Goal: Task Accomplishment & Management: Complete application form

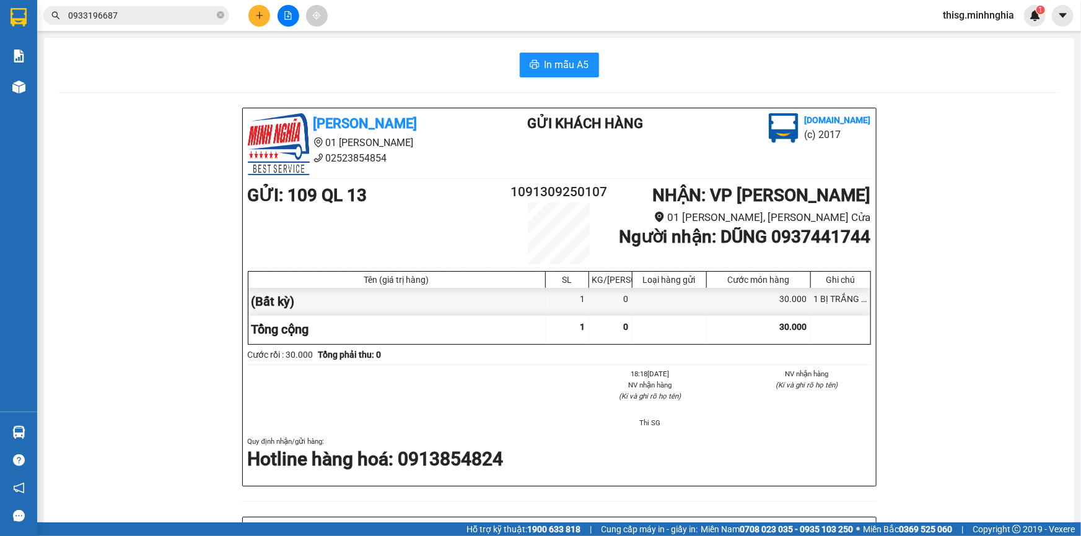
click at [244, 12] on div at bounding box center [288, 16] width 93 height 22
click at [248, 14] on button at bounding box center [259, 16] width 22 height 22
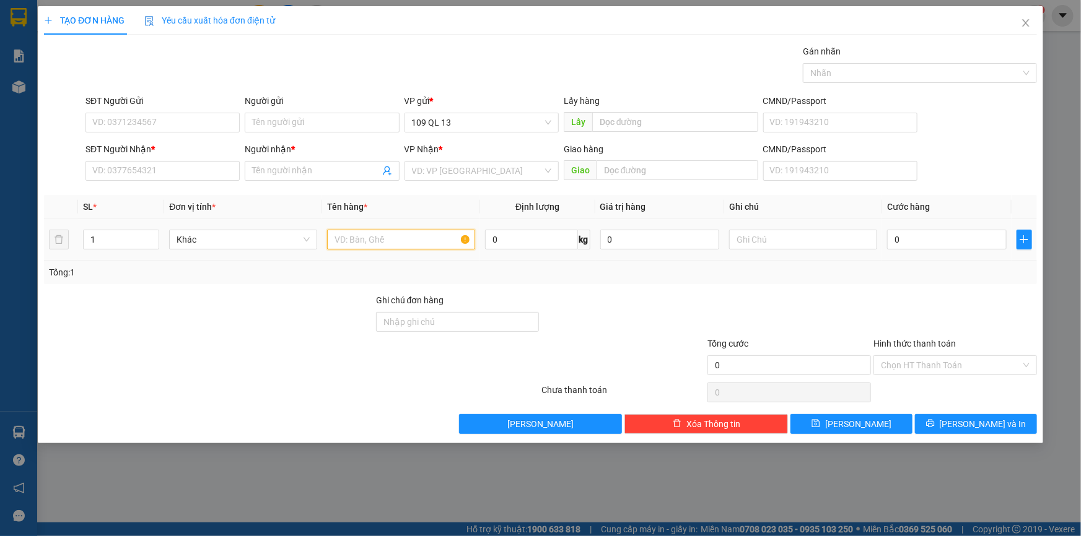
click at [446, 238] on input "text" at bounding box center [401, 240] width 148 height 20
click at [771, 234] on input "text" at bounding box center [803, 240] width 148 height 20
type input "1 TG TRẮNG NHỚT"
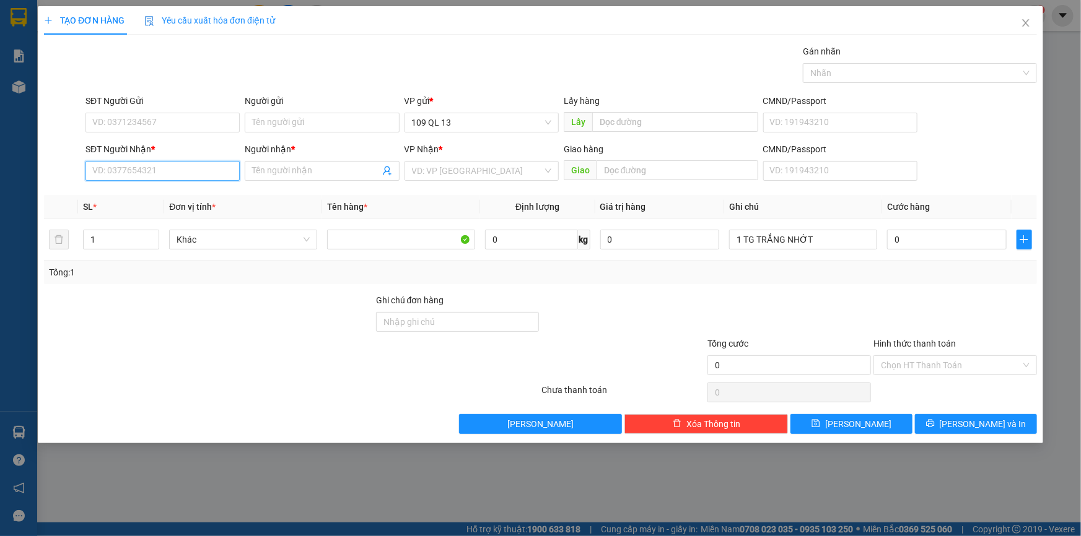
click at [195, 175] on input "SĐT Người Nhận *" at bounding box center [162, 171] width 154 height 20
type input "0971796279"
click at [219, 193] on div "0971796279 - PON" at bounding box center [162, 196] width 139 height 14
type input "PON"
type input "0971796279"
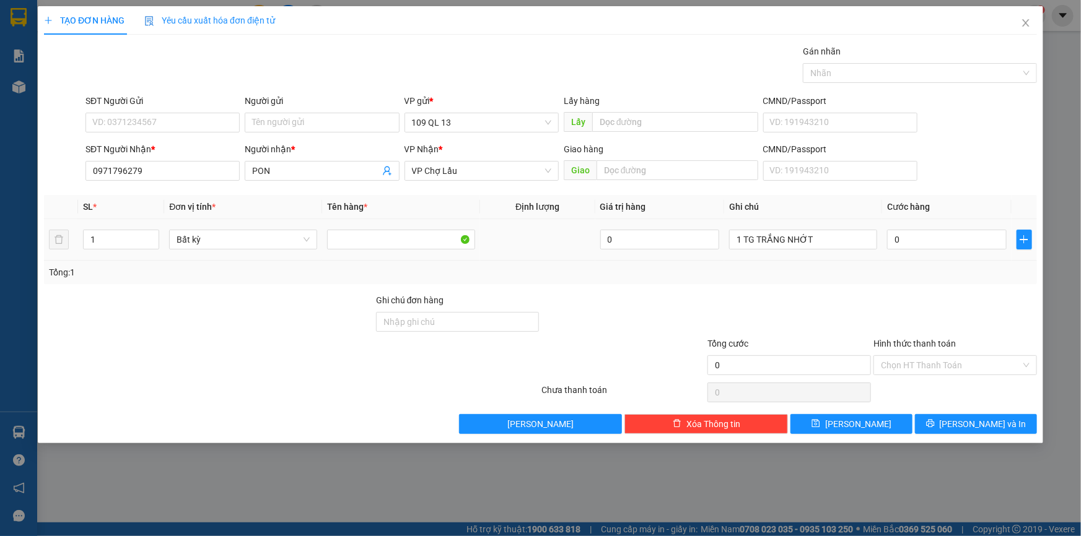
click at [958, 250] on div "0" at bounding box center [947, 239] width 120 height 25
type input "4"
type input "40"
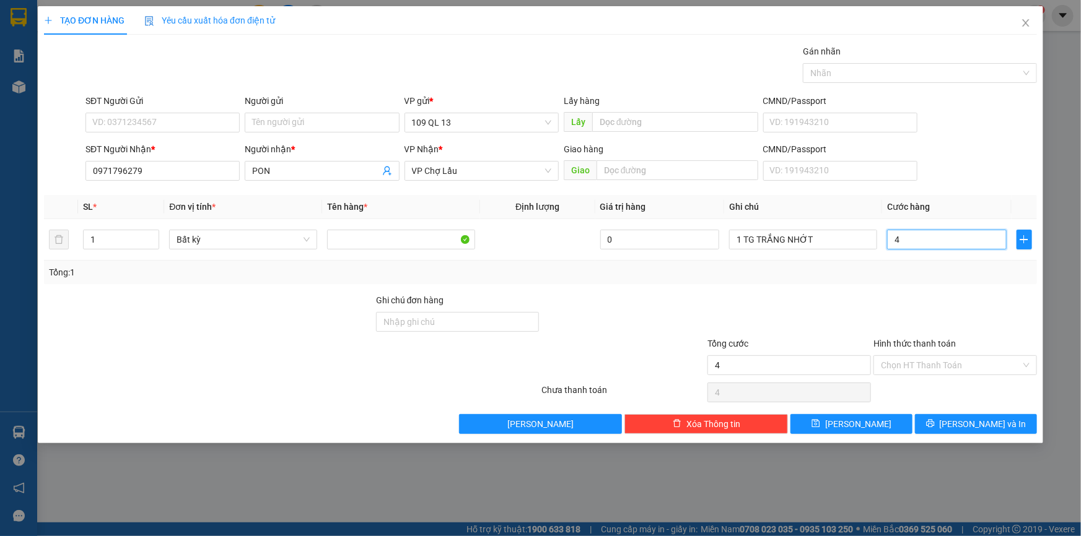
type input "40"
click at [1018, 365] on input "Hình thức thanh toán" at bounding box center [951, 365] width 140 height 19
type input "40.000"
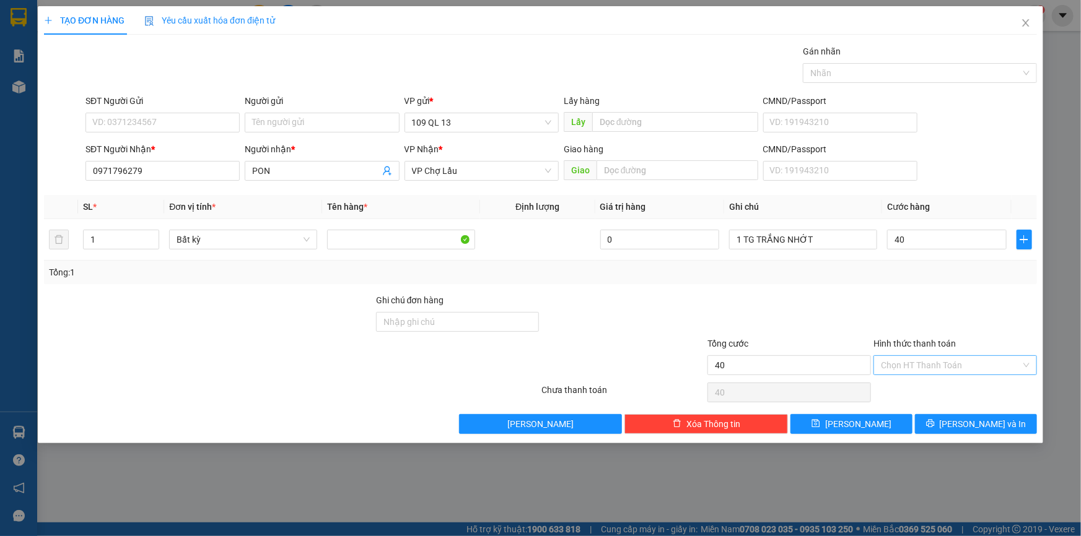
type input "40.000"
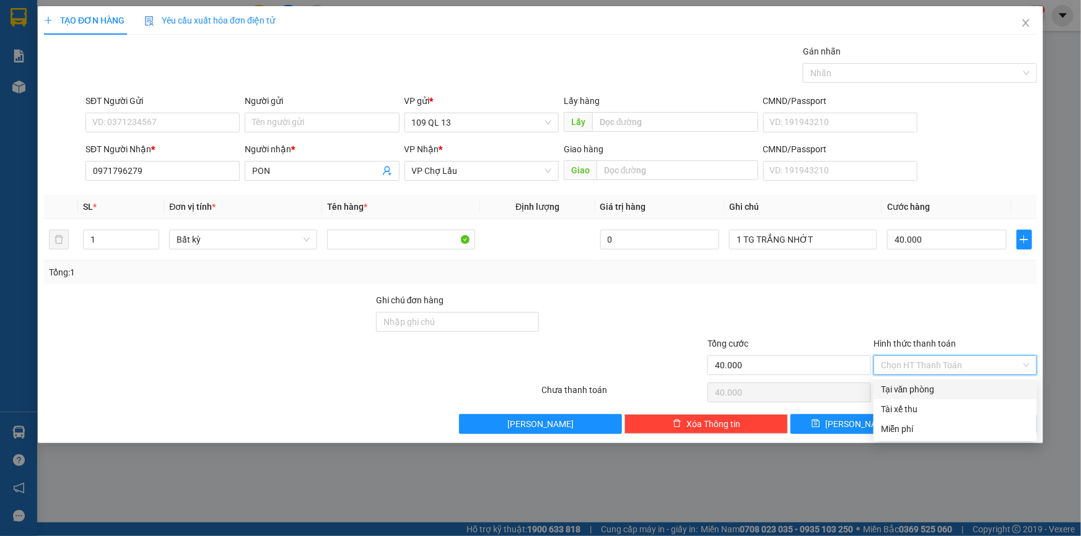
click at [972, 301] on div at bounding box center [955, 315] width 166 height 43
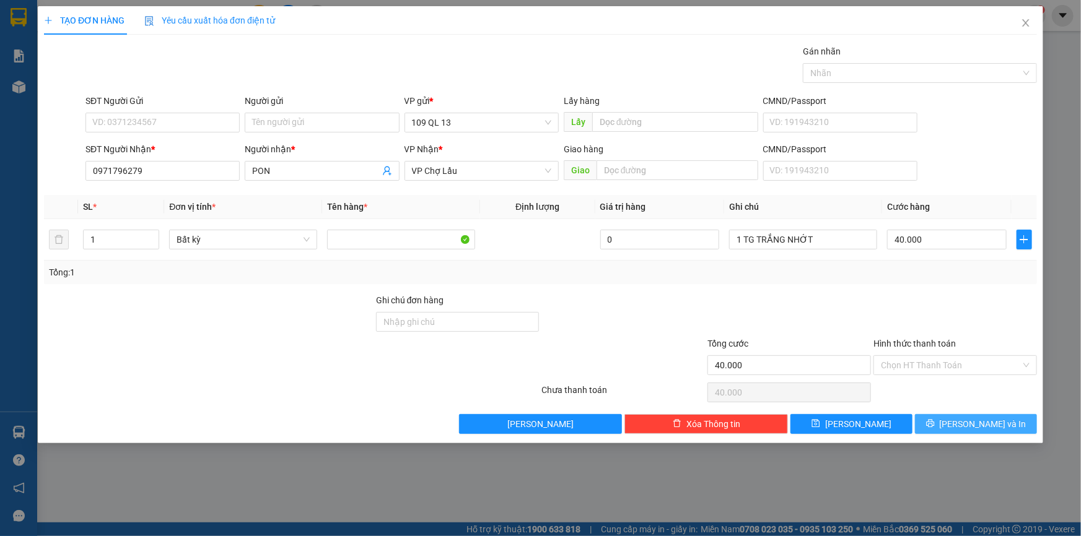
click at [981, 423] on span "[PERSON_NAME] và In" at bounding box center [983, 425] width 87 height 14
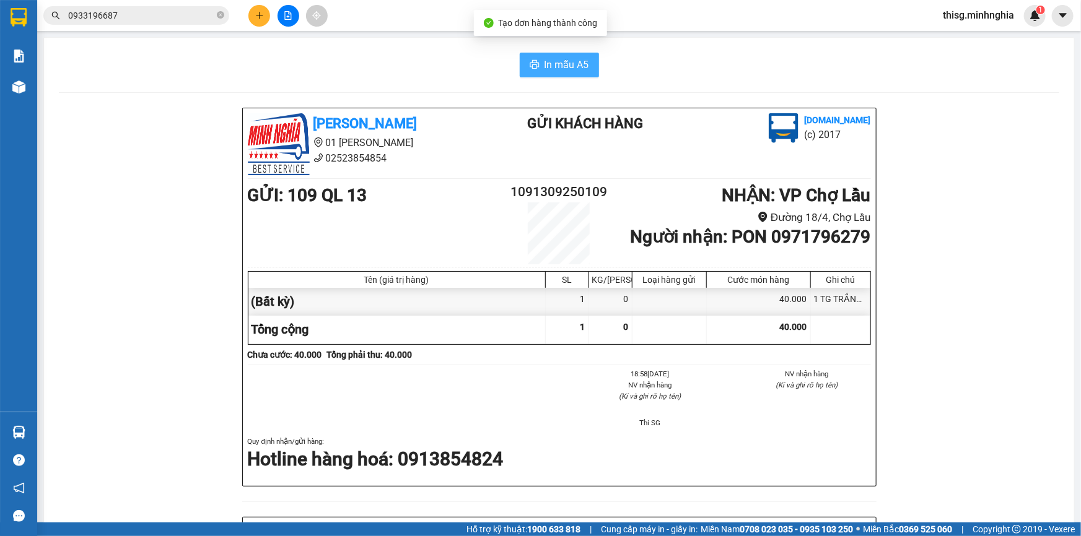
click at [585, 64] on button "In mẫu A5" at bounding box center [559, 65] width 79 height 25
click at [260, 8] on button at bounding box center [259, 16] width 22 height 22
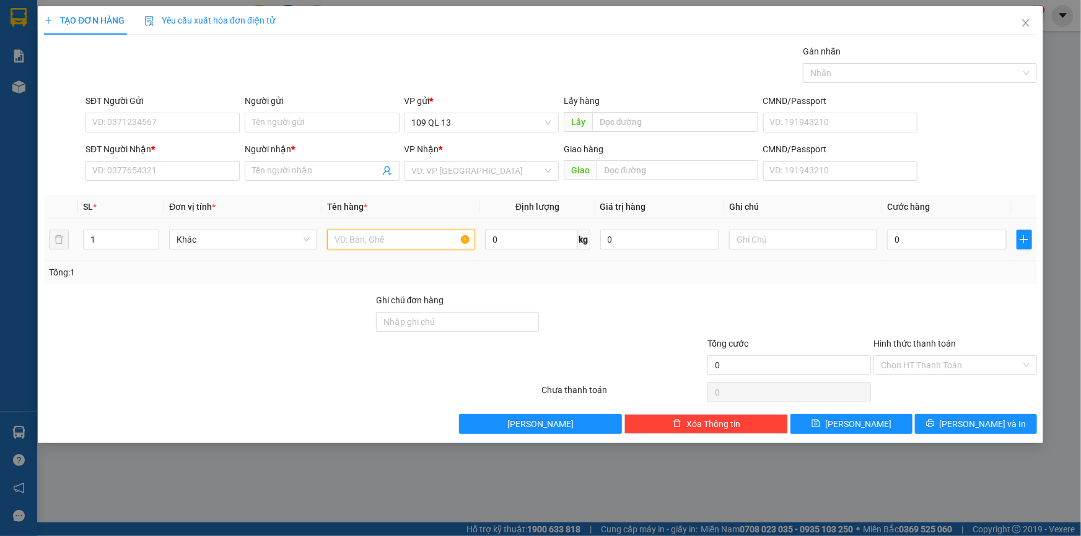
click at [421, 247] on input "text" at bounding box center [401, 240] width 148 height 20
click at [755, 237] on input "text" at bounding box center [803, 240] width 148 height 20
type input "1 HỘP RĂNG"
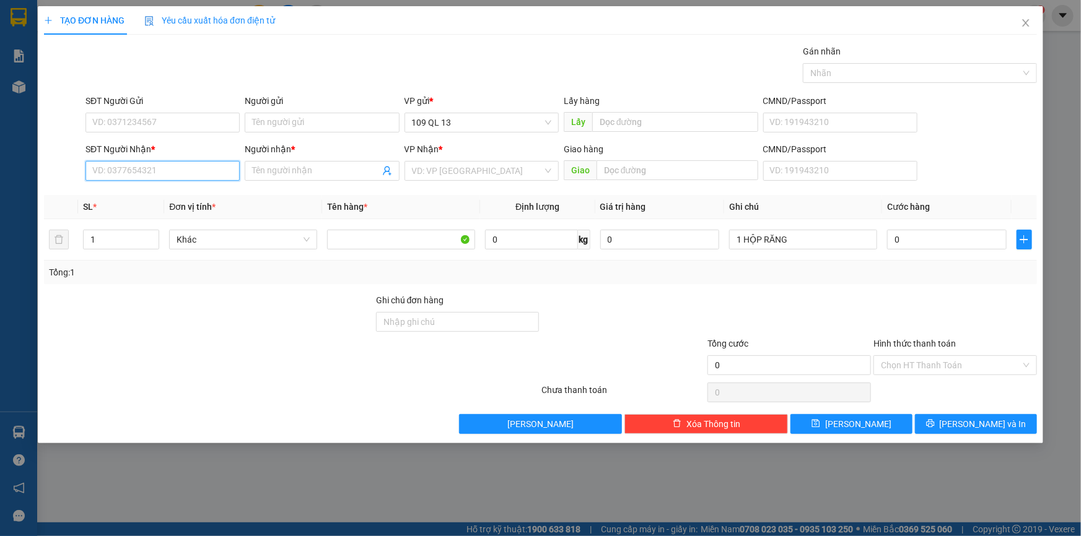
click at [167, 171] on input "SĐT Người Nhận *" at bounding box center [162, 171] width 154 height 20
type input "745"
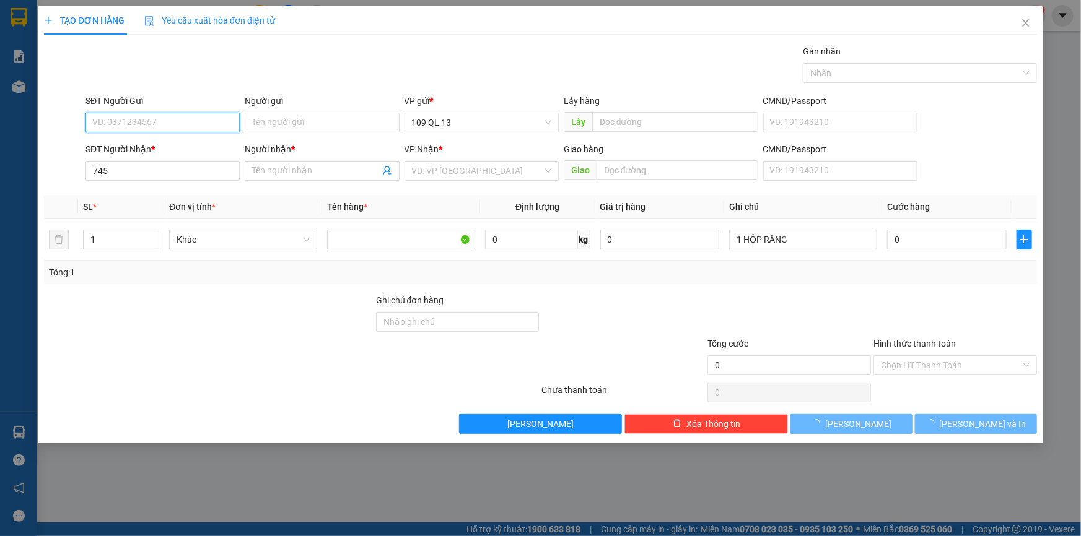
click at [168, 125] on input "SĐT Người Gửi" at bounding box center [162, 123] width 154 height 20
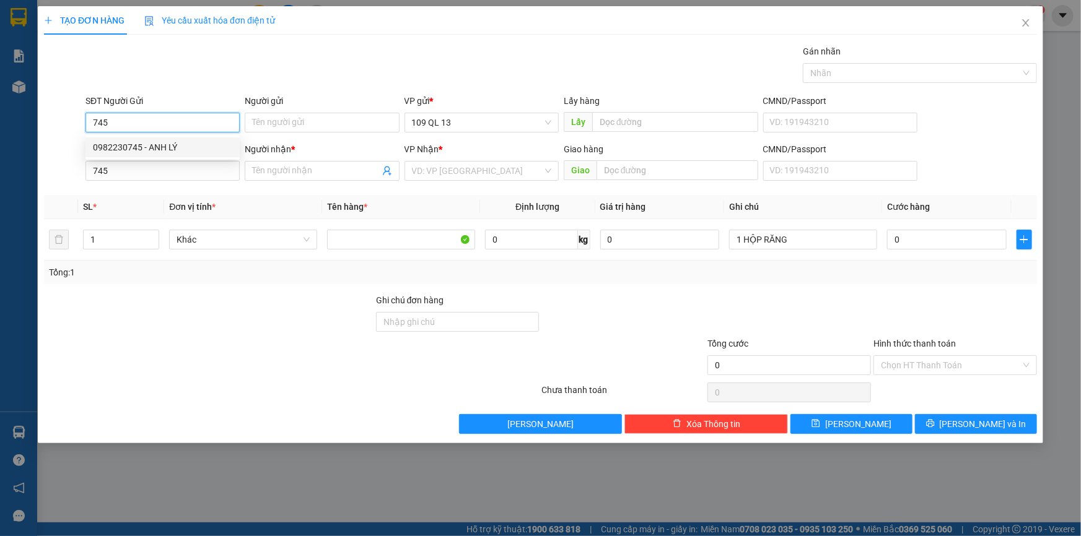
click at [176, 146] on div "0982230745 - ANH LÝ" at bounding box center [162, 148] width 139 height 14
type input "0982230745"
type input "ANH LÝ"
type input "0982230745"
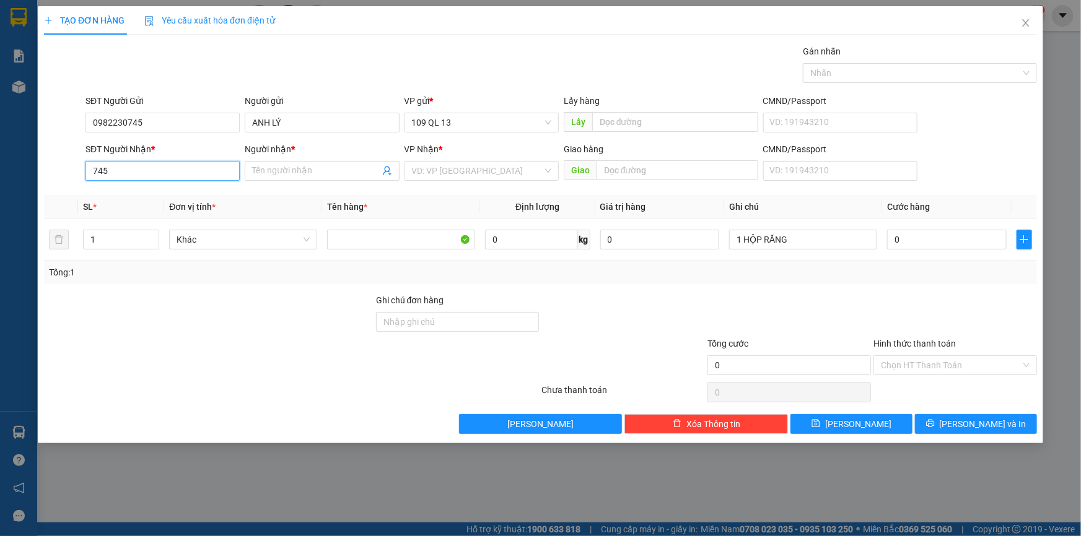
click at [173, 164] on input "745" at bounding box center [162, 171] width 154 height 20
type input "7"
click at [174, 192] on div "0977398794 - THỰC" at bounding box center [162, 196] width 139 height 14
type input "0977398794"
type input "THỰC"
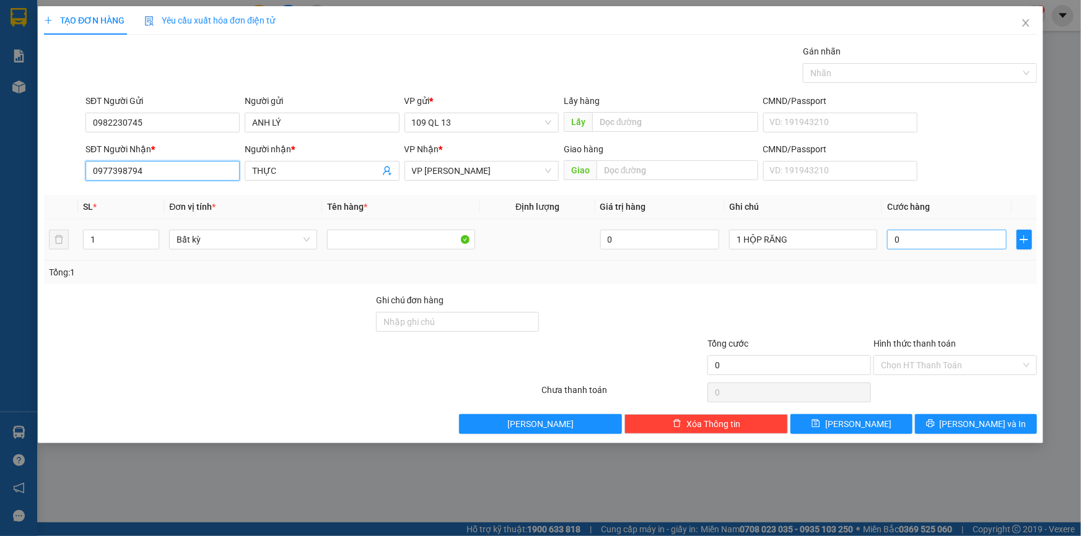
type input "0977398794"
click at [912, 237] on input "0" at bounding box center [947, 240] width 120 height 20
type input "4"
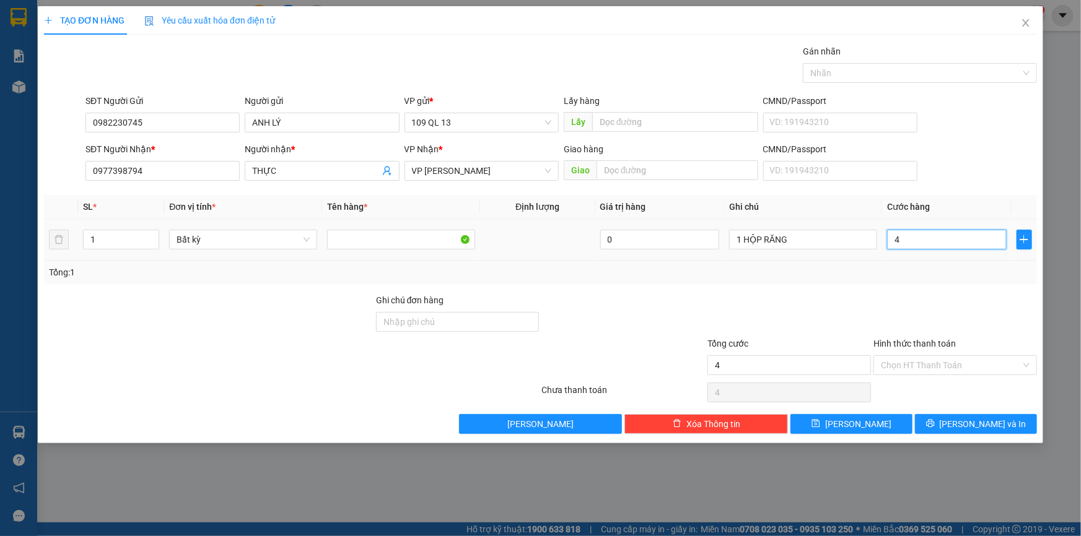
type input "40"
type input "40.000"
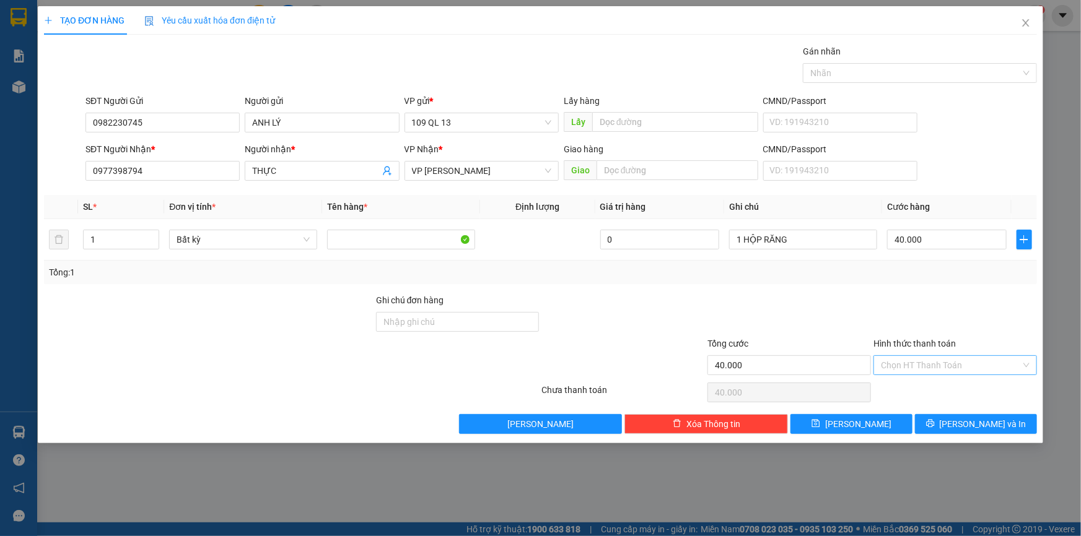
click at [976, 373] on input "Hình thức thanh toán" at bounding box center [951, 365] width 140 height 19
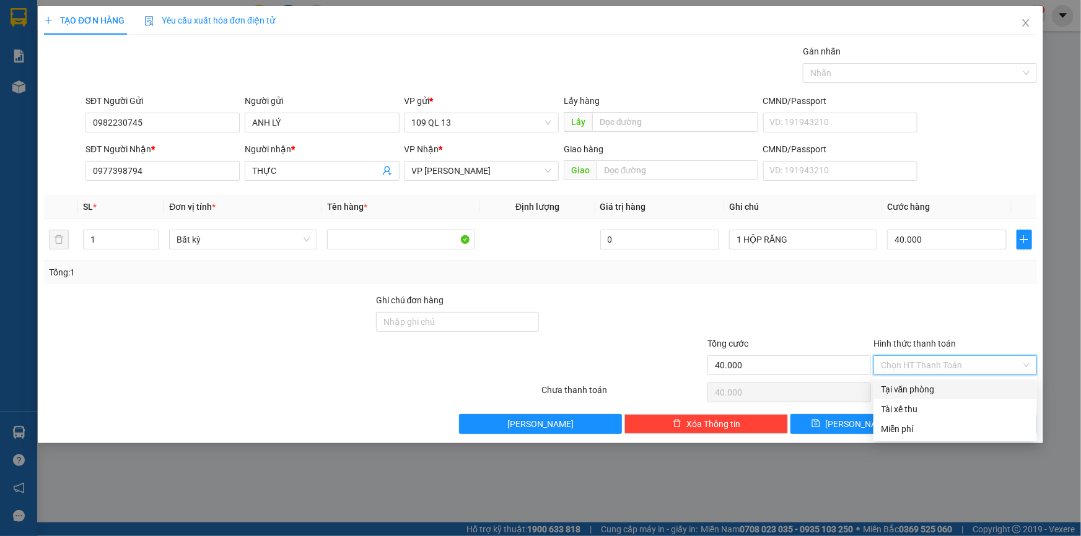
click at [977, 364] on input "Hình thức thanh toán" at bounding box center [951, 365] width 140 height 19
click at [977, 370] on input "Hình thức thanh toán" at bounding box center [951, 365] width 140 height 19
click at [971, 393] on div "Tại văn phòng" at bounding box center [955, 390] width 149 height 14
type input "0"
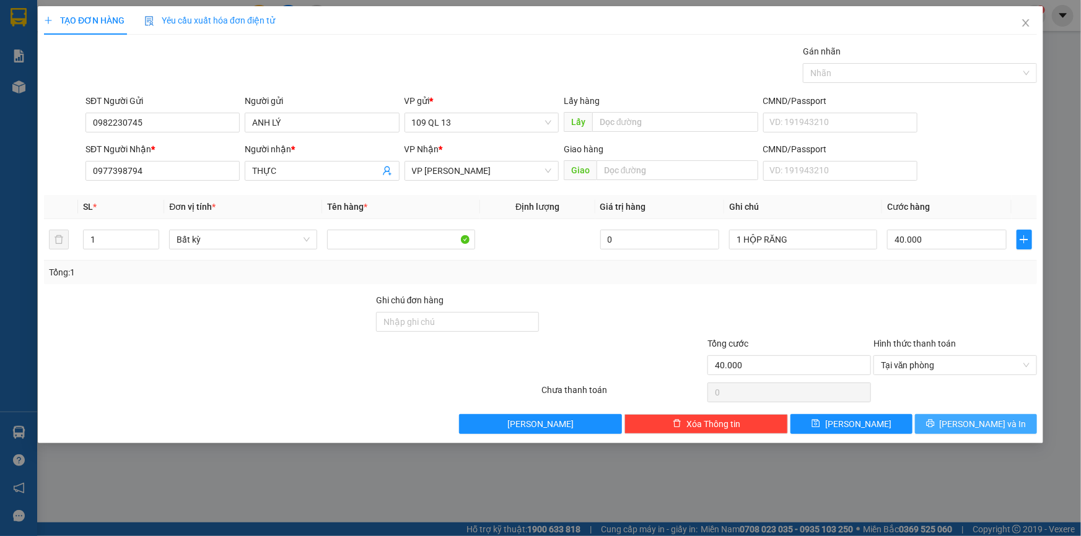
click at [979, 424] on span "[PERSON_NAME] và In" at bounding box center [983, 425] width 87 height 14
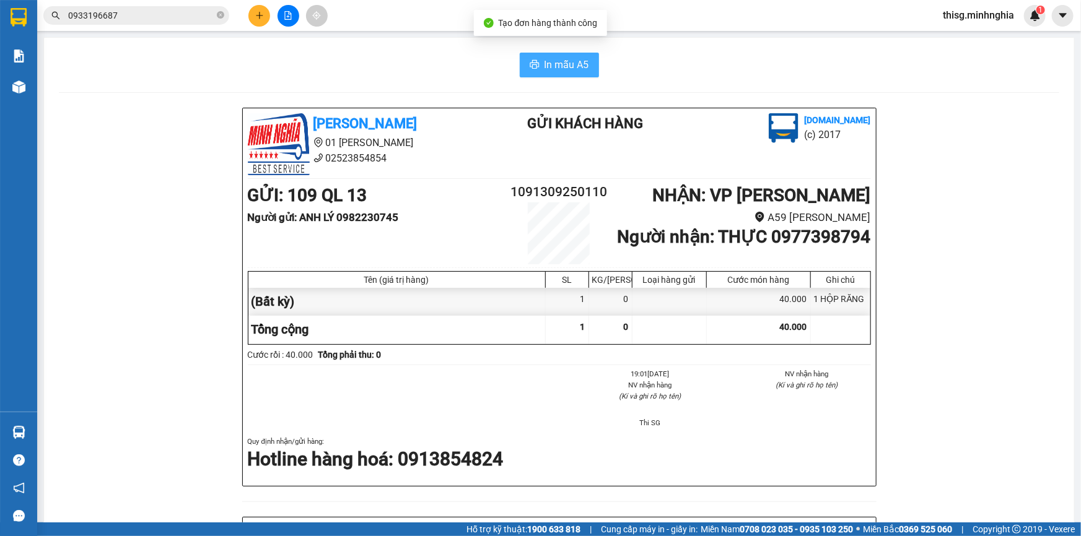
click at [563, 72] on span "In mẫu A5" at bounding box center [567, 64] width 45 height 15
click at [267, 18] on button at bounding box center [259, 16] width 22 height 22
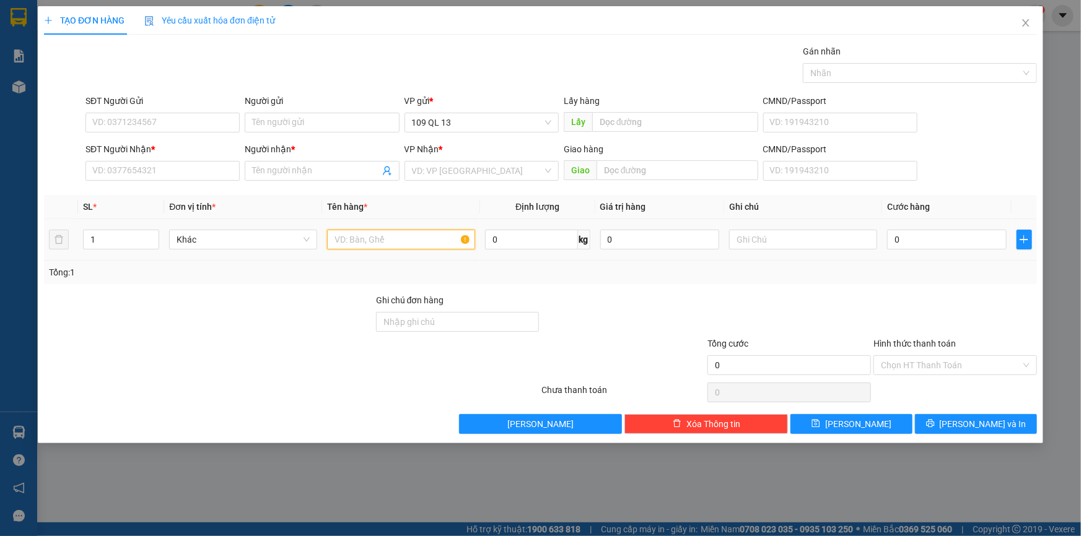
click at [399, 240] on input "text" at bounding box center [401, 240] width 148 height 20
click at [801, 230] on input "text" at bounding box center [803, 240] width 148 height 20
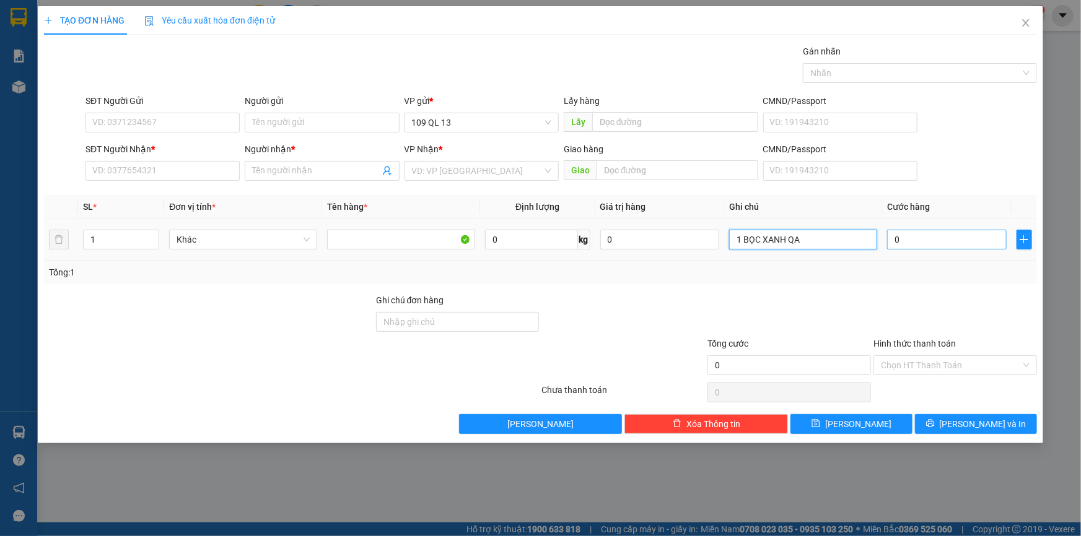
type input "1 BỌC XANH QA"
click at [948, 245] on input "0" at bounding box center [947, 240] width 120 height 20
type input "3"
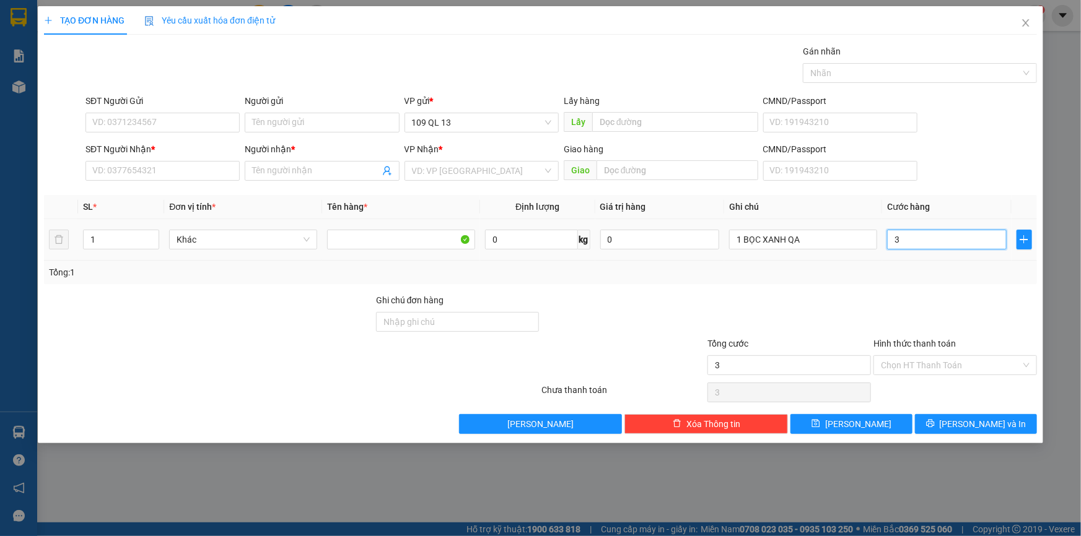
type input "30"
click at [168, 165] on input "SĐT Người Nhận *" at bounding box center [162, 171] width 154 height 20
type input "30.000"
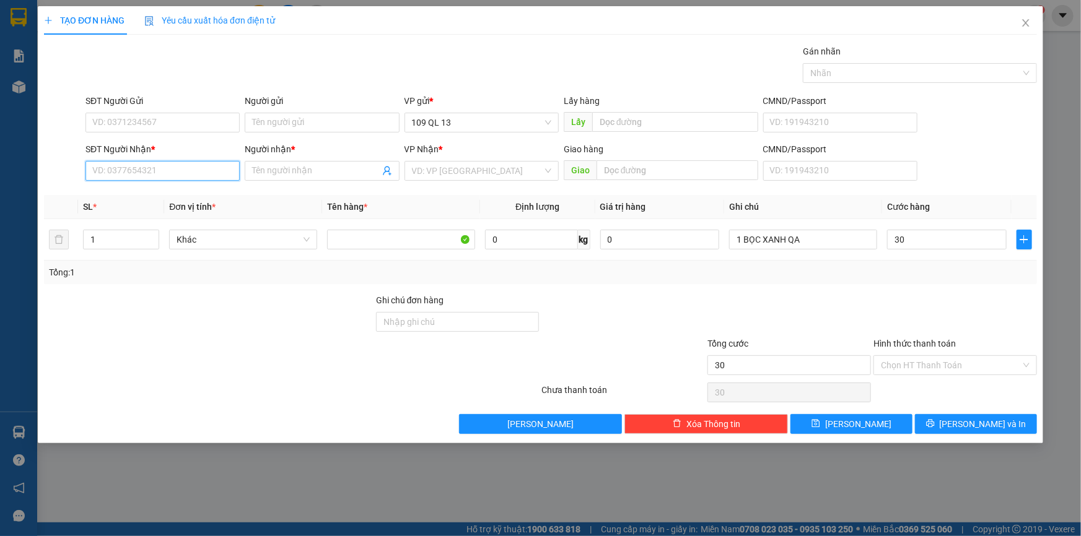
type input "30.000"
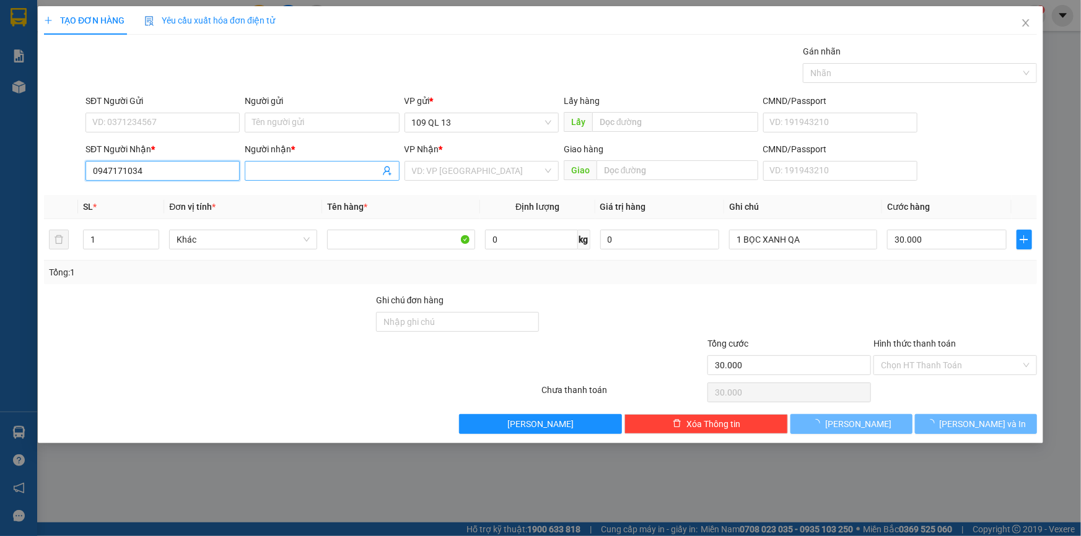
type input "0947171034"
click at [286, 169] on input "Người nhận *" at bounding box center [315, 171] width 127 height 14
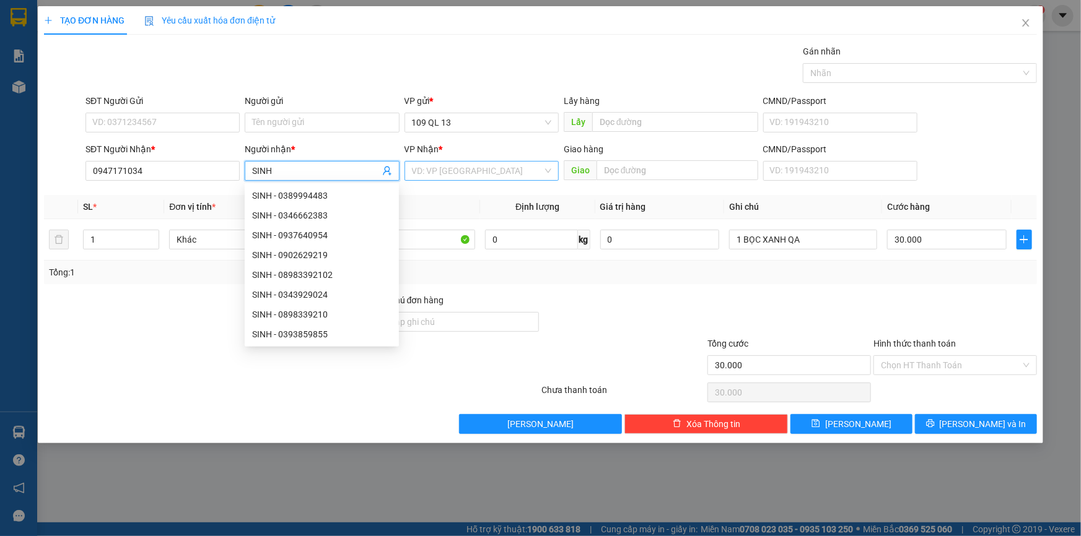
type input "SINH"
click at [481, 172] on input "search" at bounding box center [477, 171] width 131 height 19
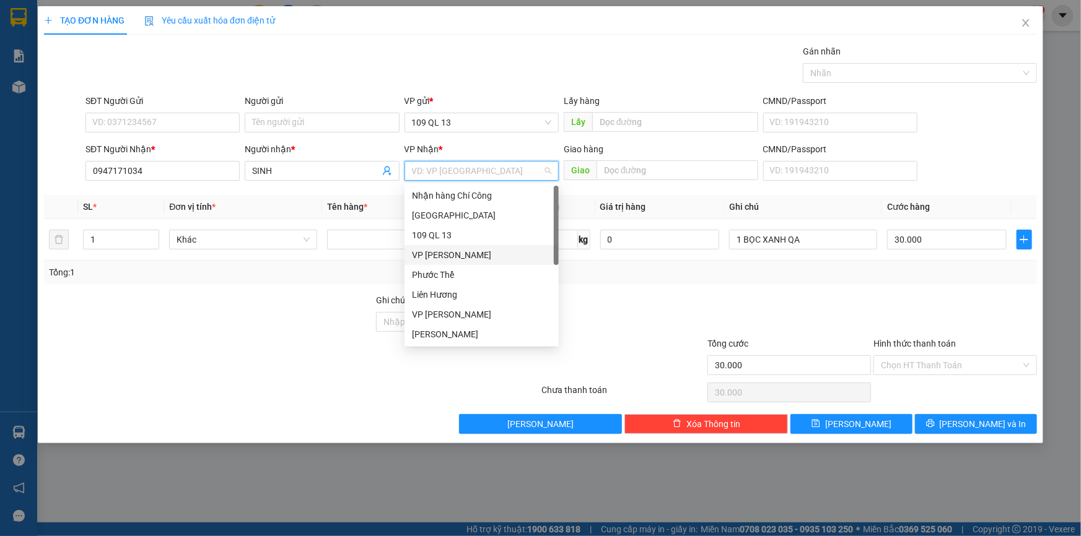
click at [460, 254] on div "VP [PERSON_NAME]" at bounding box center [481, 255] width 139 height 14
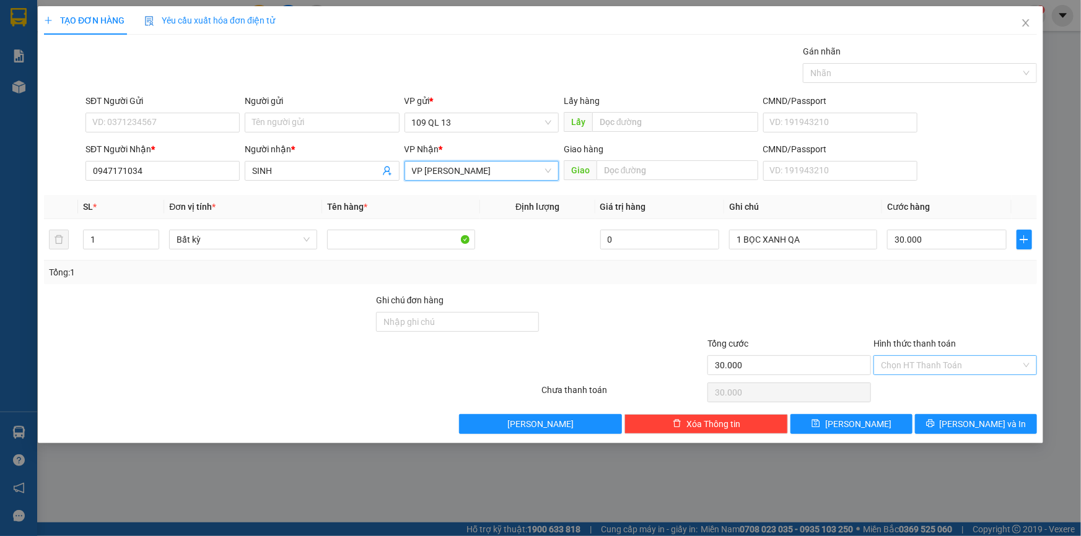
click at [963, 363] on input "Hình thức thanh toán" at bounding box center [951, 365] width 140 height 19
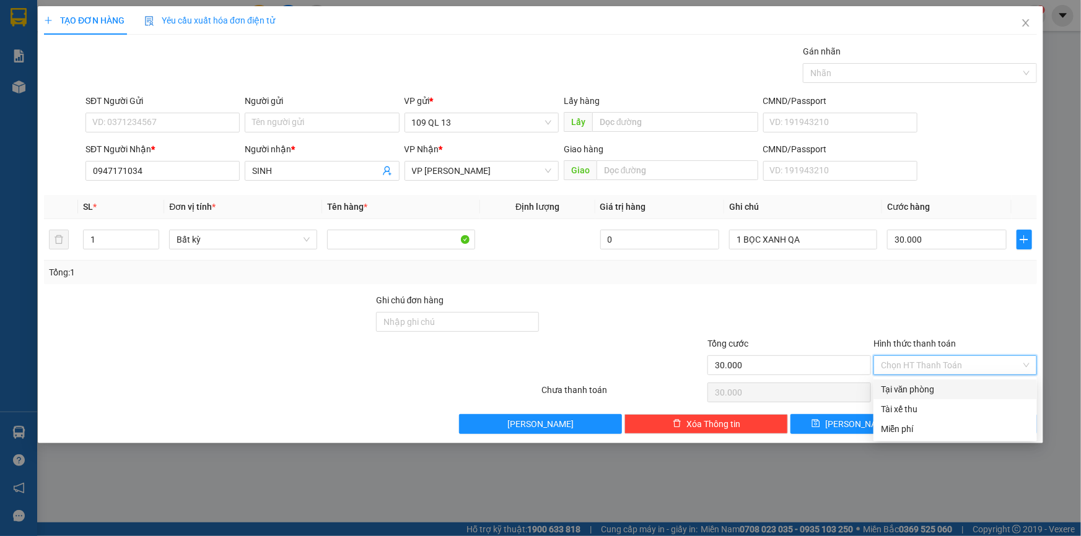
click at [963, 383] on div "Tại văn phòng" at bounding box center [955, 390] width 149 height 14
type input "0"
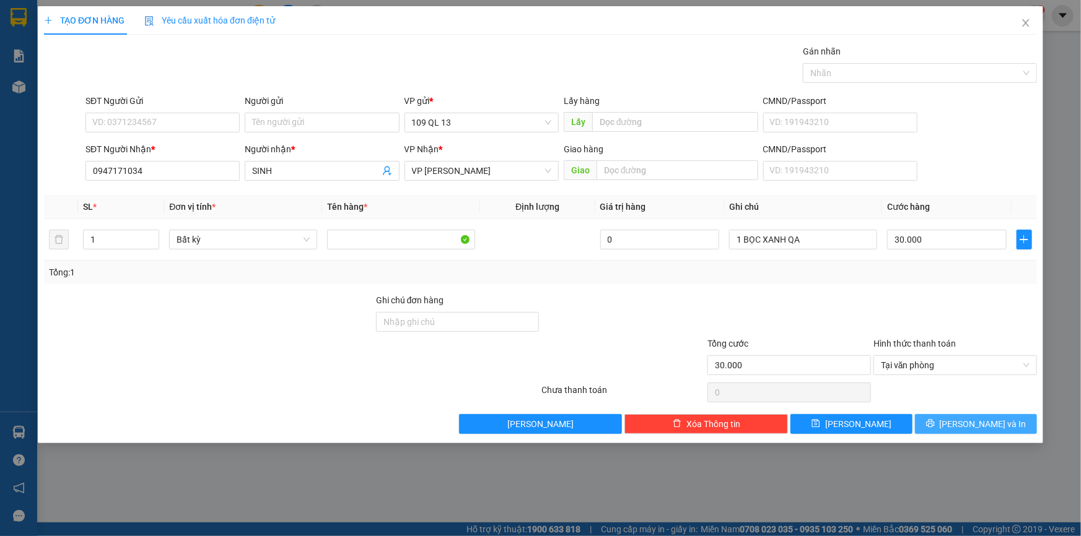
click at [995, 419] on span "[PERSON_NAME] và In" at bounding box center [983, 425] width 87 height 14
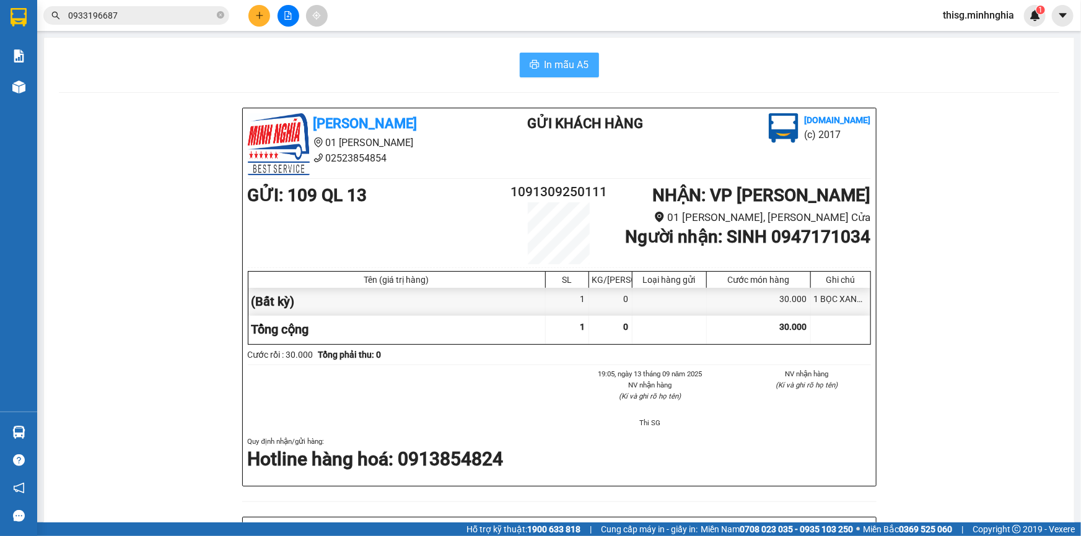
click at [566, 65] on span "In mẫu A5" at bounding box center [567, 64] width 45 height 15
click at [265, 12] on button at bounding box center [259, 16] width 22 height 22
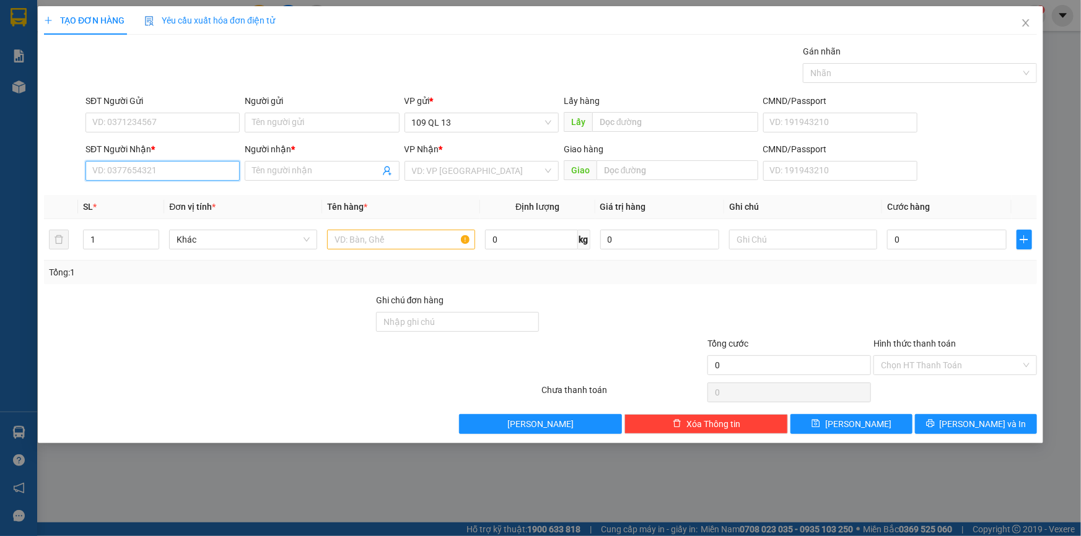
click at [125, 166] on input "SĐT Người Nhận *" at bounding box center [162, 171] width 154 height 20
type input "0908611697"
click at [315, 167] on input "Người nhận *" at bounding box center [315, 171] width 127 height 14
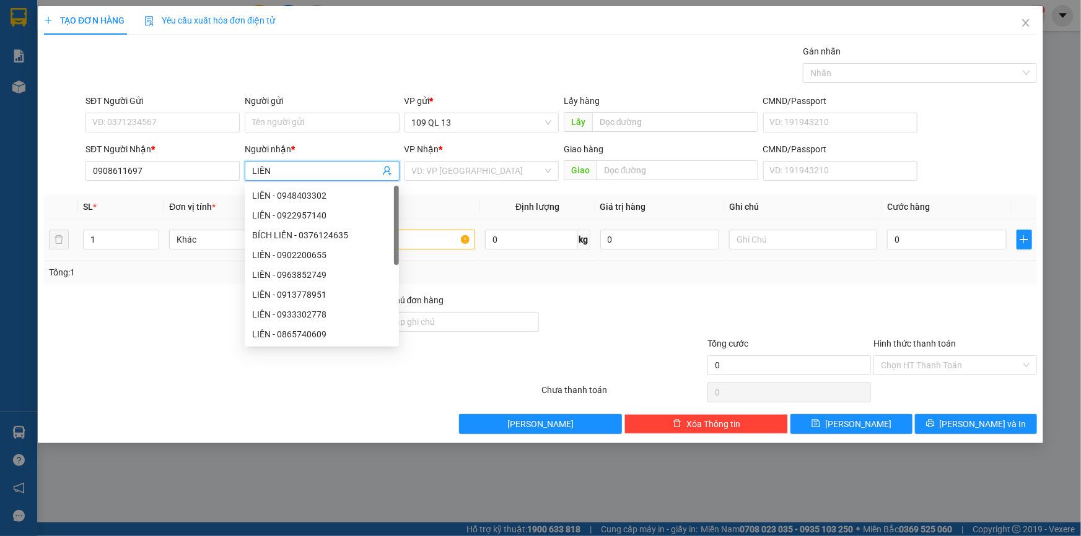
type input "LIÊN"
click at [429, 235] on input "text" at bounding box center [401, 240] width 148 height 20
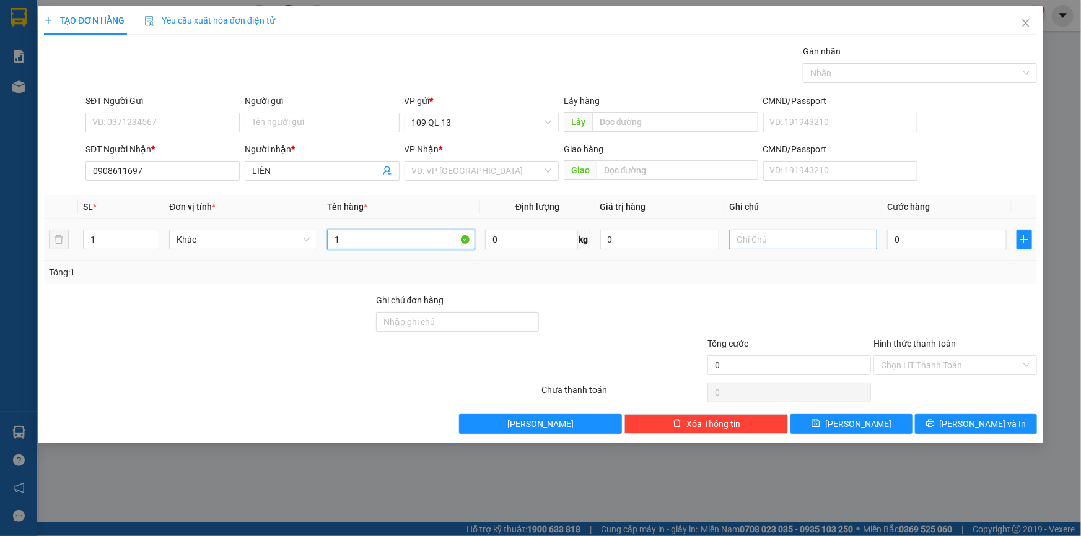
type input "1"
click at [803, 243] on input "text" at bounding box center [803, 240] width 148 height 20
type input "1 BỌC TRẮNG QA"
click at [992, 237] on input "0" at bounding box center [947, 240] width 120 height 20
type input "3"
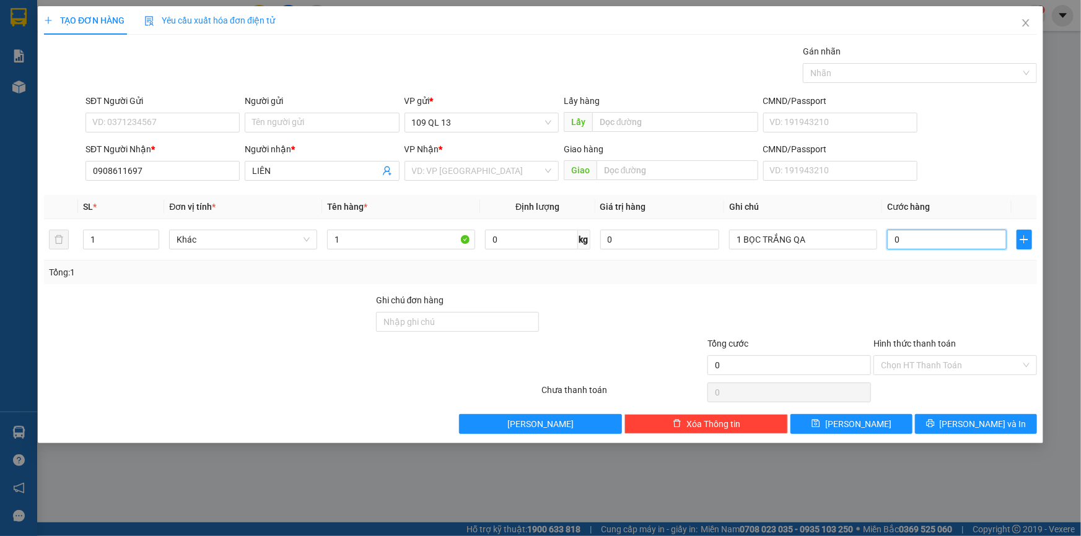
type input "3"
type input "30"
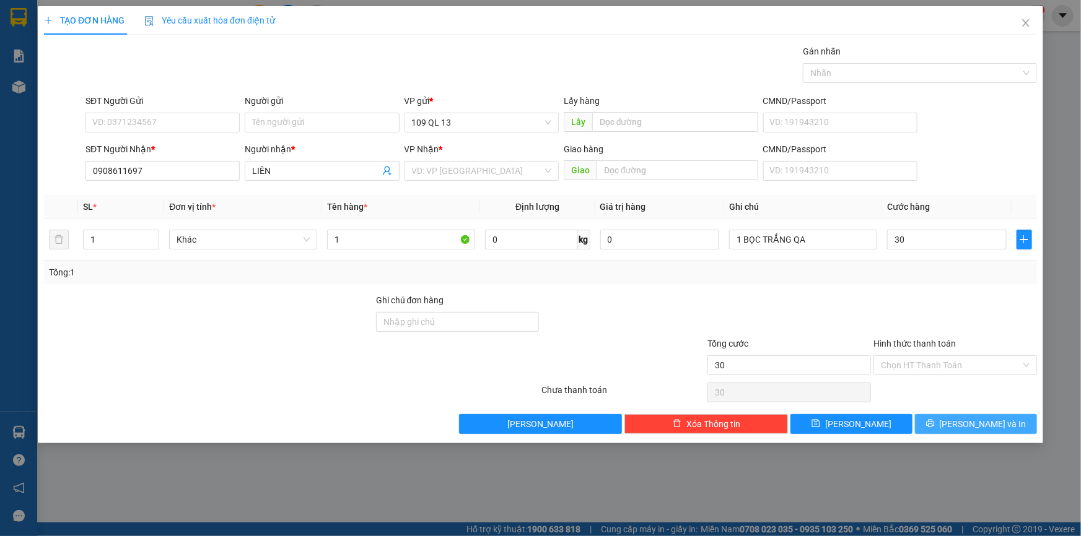
click at [976, 424] on span "[PERSON_NAME] và In" at bounding box center [983, 425] width 87 height 14
type input "30.000"
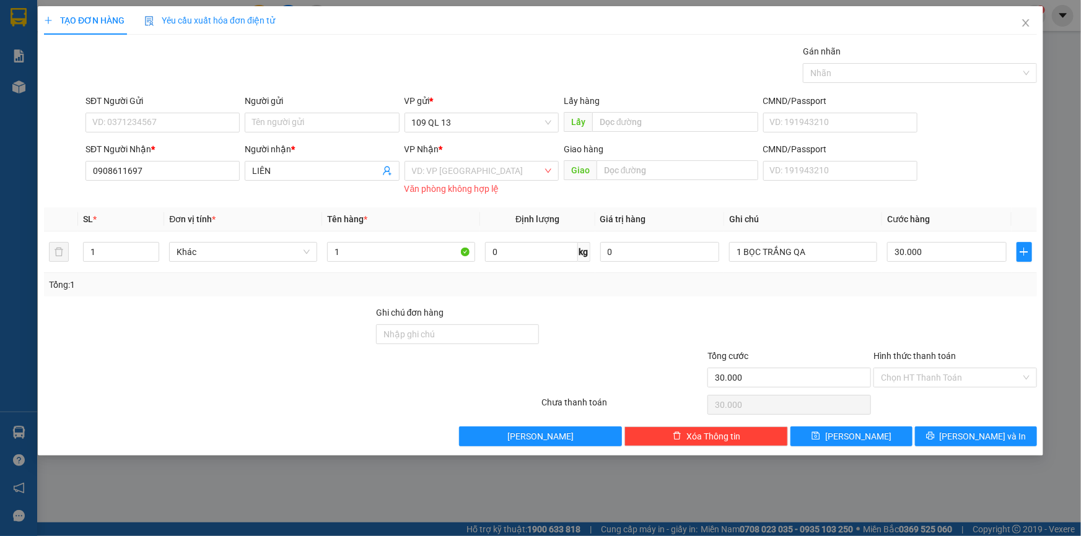
click at [489, 157] on div "VP Nhận *" at bounding box center [482, 151] width 154 height 19
click at [487, 165] on input "search" at bounding box center [477, 171] width 131 height 19
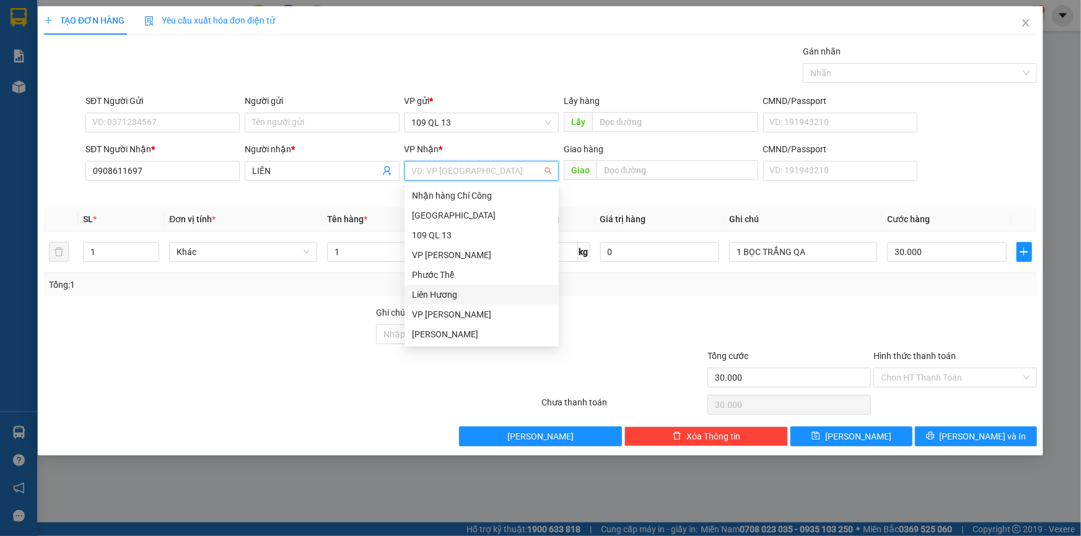
click at [446, 291] on div "Liên Hương" at bounding box center [481, 295] width 139 height 14
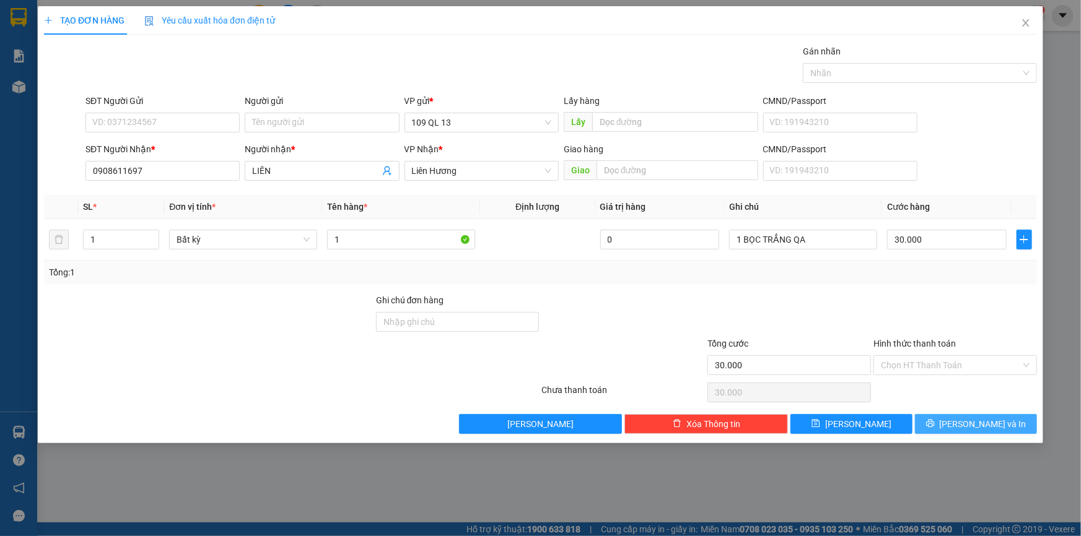
click at [965, 427] on span "[PERSON_NAME] và In" at bounding box center [983, 425] width 87 height 14
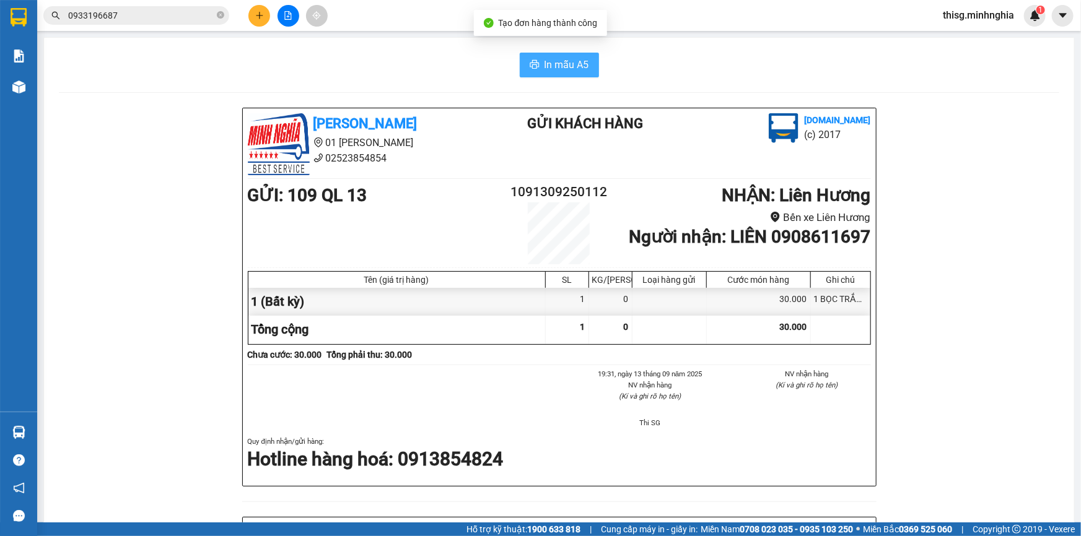
click at [558, 66] on span "In mẫu A5" at bounding box center [567, 64] width 45 height 15
